Goal: Information Seeking & Learning: Learn about a topic

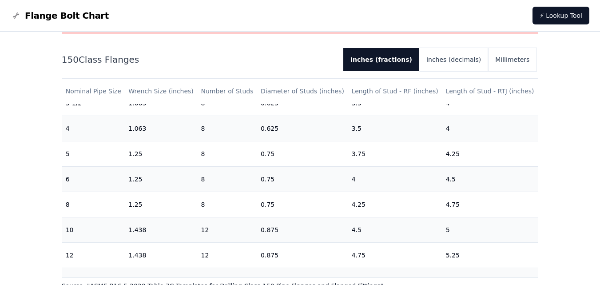
scroll to position [228, 0]
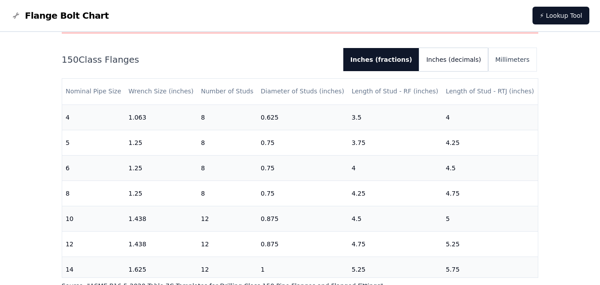
click at [468, 64] on button "Inches (decimals)" at bounding box center [454, 59] width 69 height 23
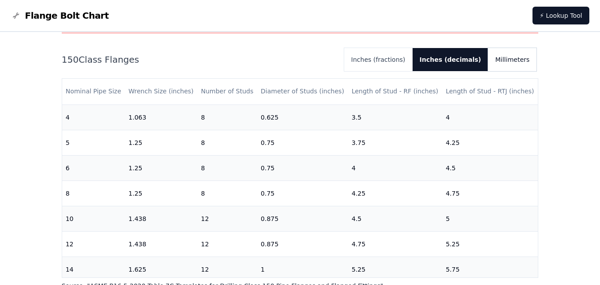
click at [512, 62] on button "Millimeters" at bounding box center [512, 59] width 48 height 23
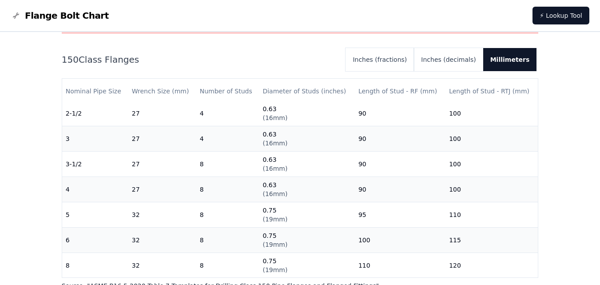
scroll to position [178, 0]
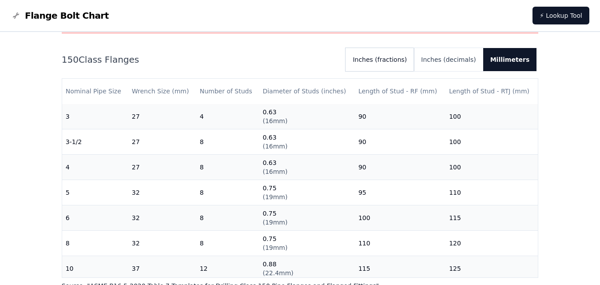
click at [390, 55] on button "Inches (fractions)" at bounding box center [380, 59] width 68 height 23
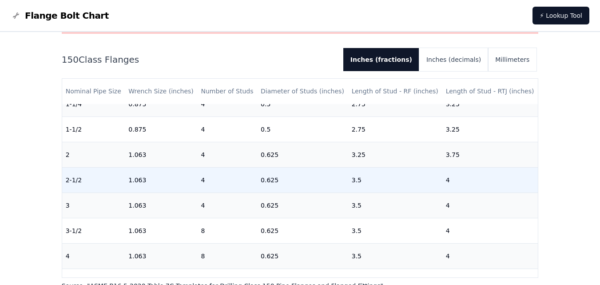
scroll to position [267, 0]
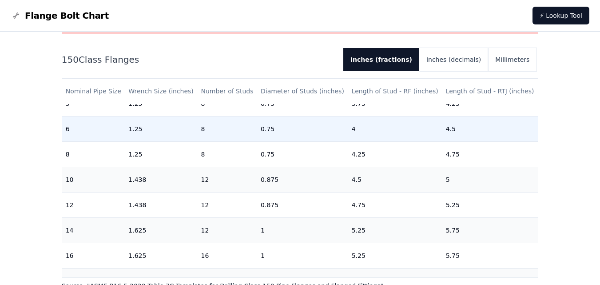
click at [308, 131] on td "0.75" at bounding box center [302, 128] width 91 height 25
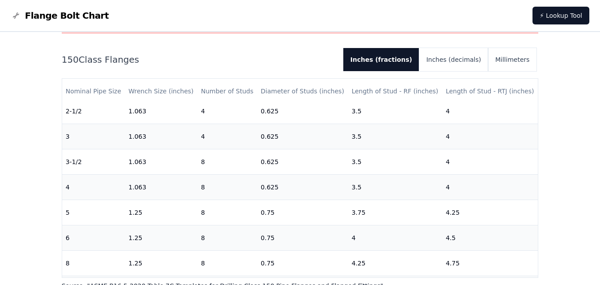
scroll to position [178, 0]
